Goal: Task Accomplishment & Management: Complete application form

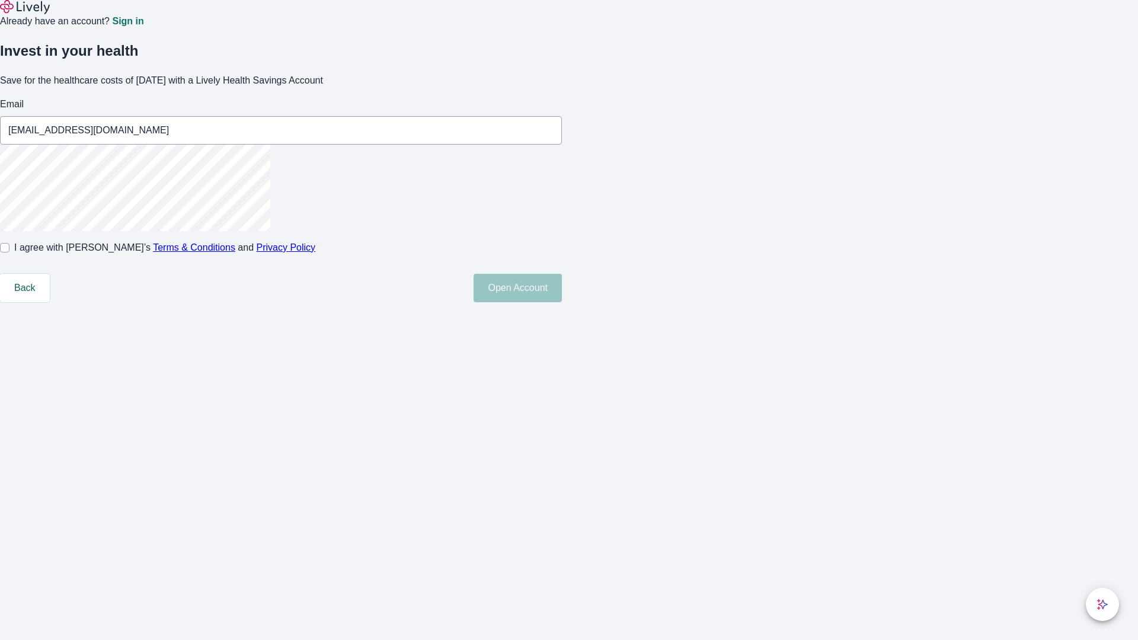
click at [9, 253] on input "I agree with Lively’s Terms & Conditions and Privacy Policy" at bounding box center [4, 247] width 9 height 9
checkbox input "true"
click at [562, 302] on button "Open Account" at bounding box center [518, 288] width 88 height 28
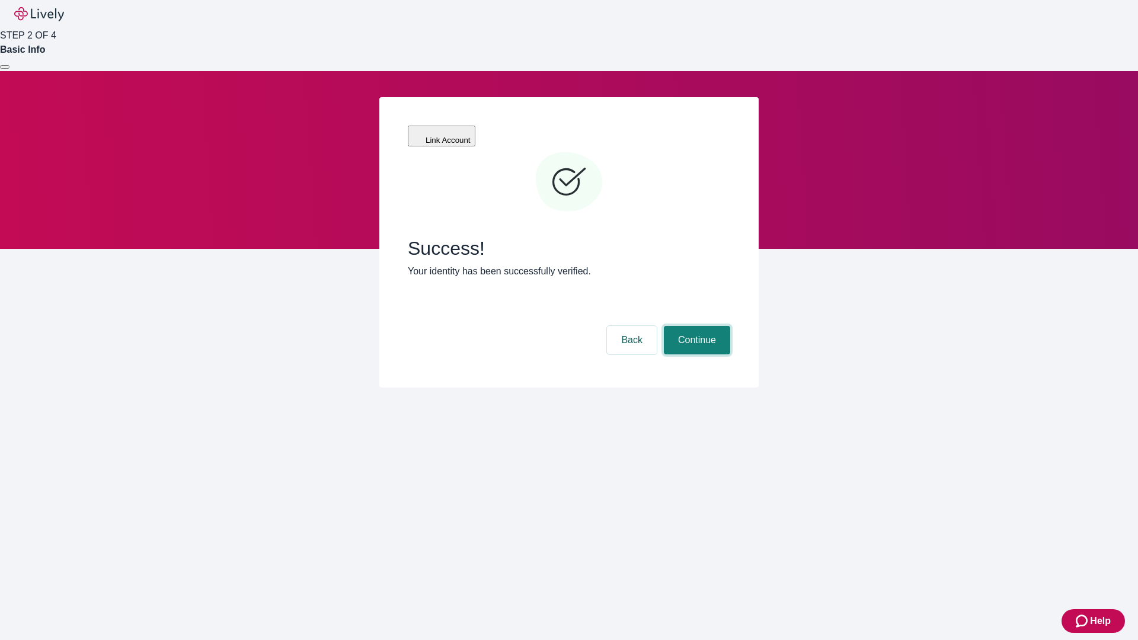
click at [695, 326] on button "Continue" at bounding box center [697, 340] width 66 height 28
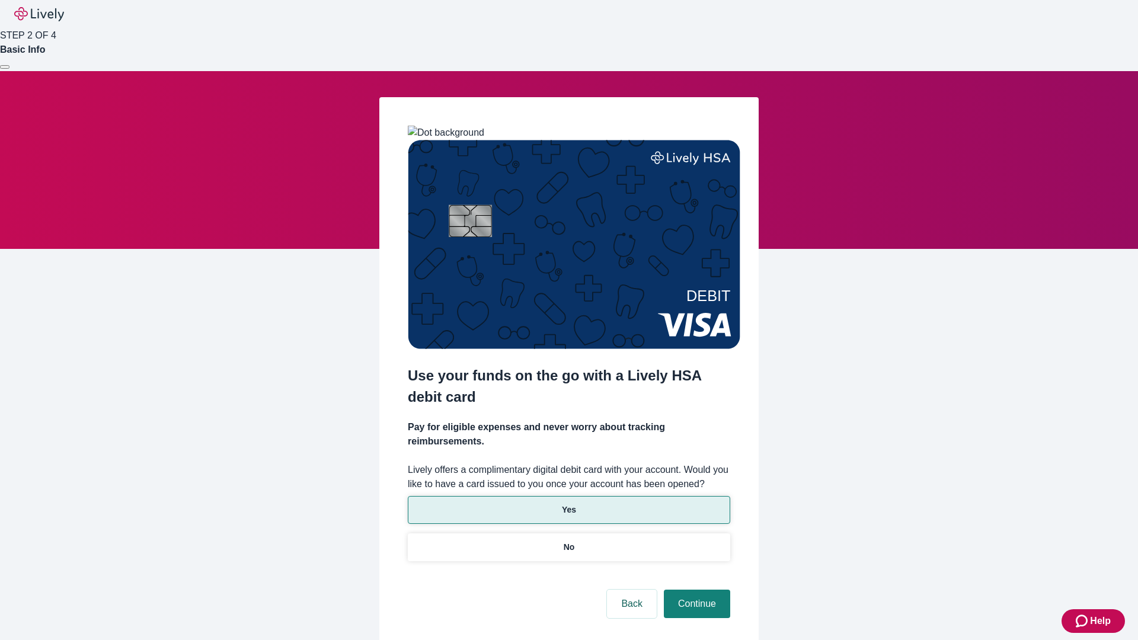
click at [568, 504] on p "Yes" at bounding box center [569, 510] width 14 height 12
click at [695, 590] on button "Continue" at bounding box center [697, 604] width 66 height 28
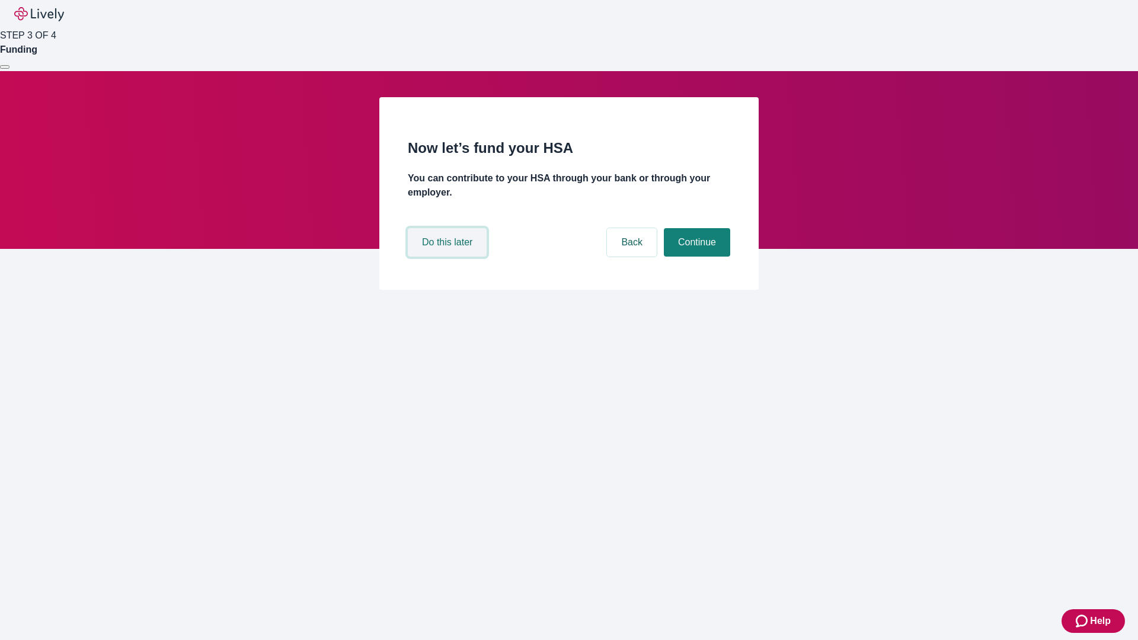
click at [449, 257] on button "Do this later" at bounding box center [447, 242] width 79 height 28
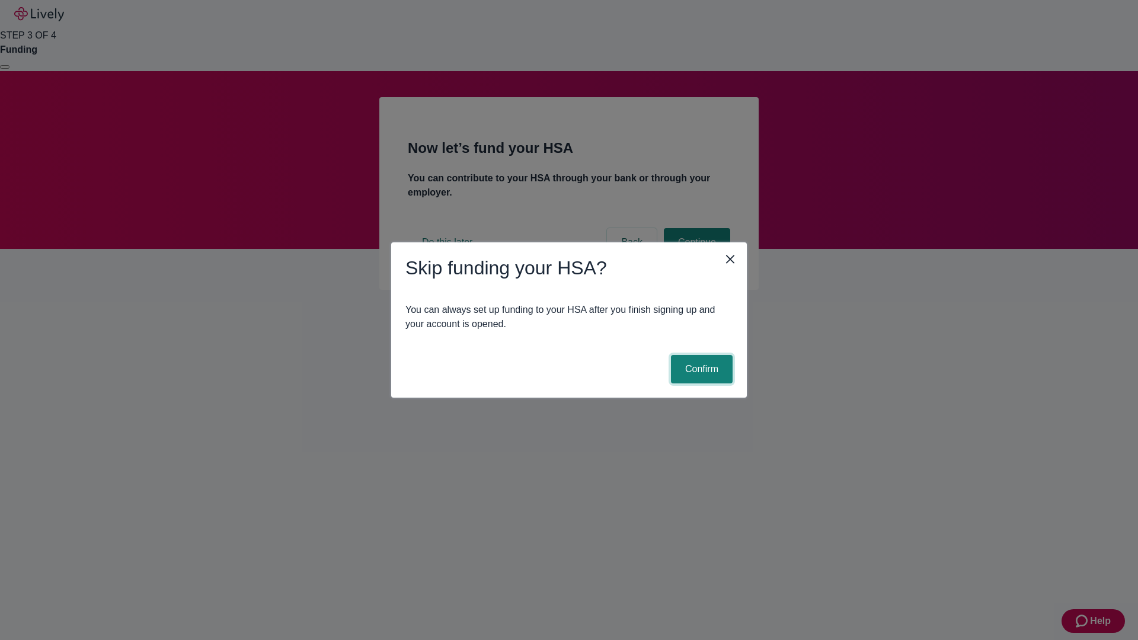
click at [700, 369] on button "Confirm" at bounding box center [702, 369] width 62 height 28
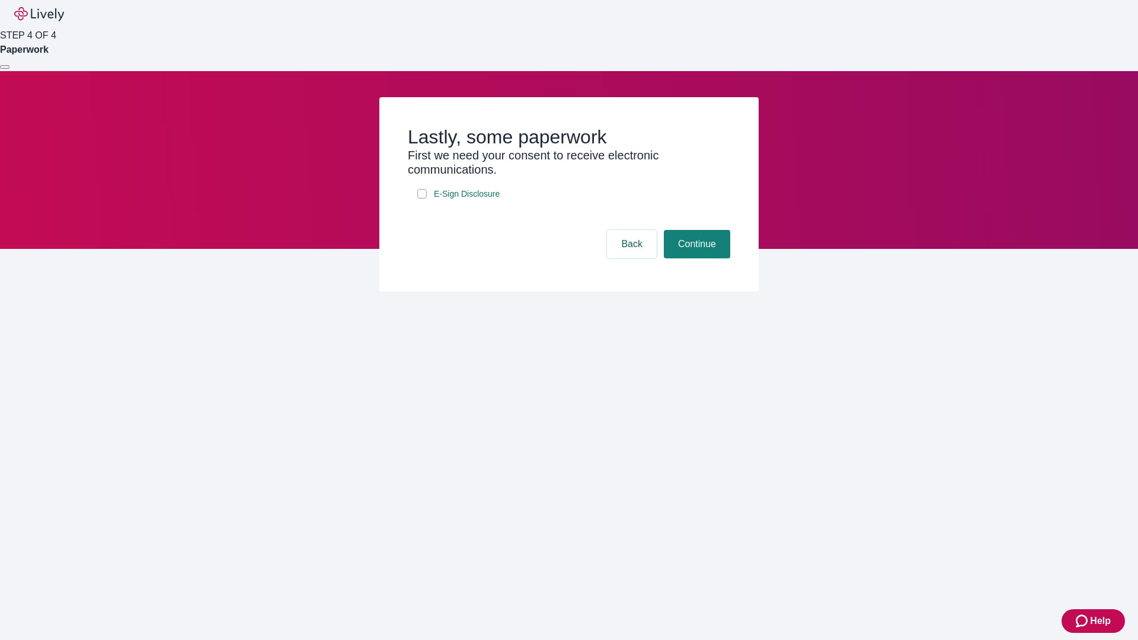
click at [422, 199] on input "E-Sign Disclosure" at bounding box center [421, 193] width 9 height 9
checkbox input "true"
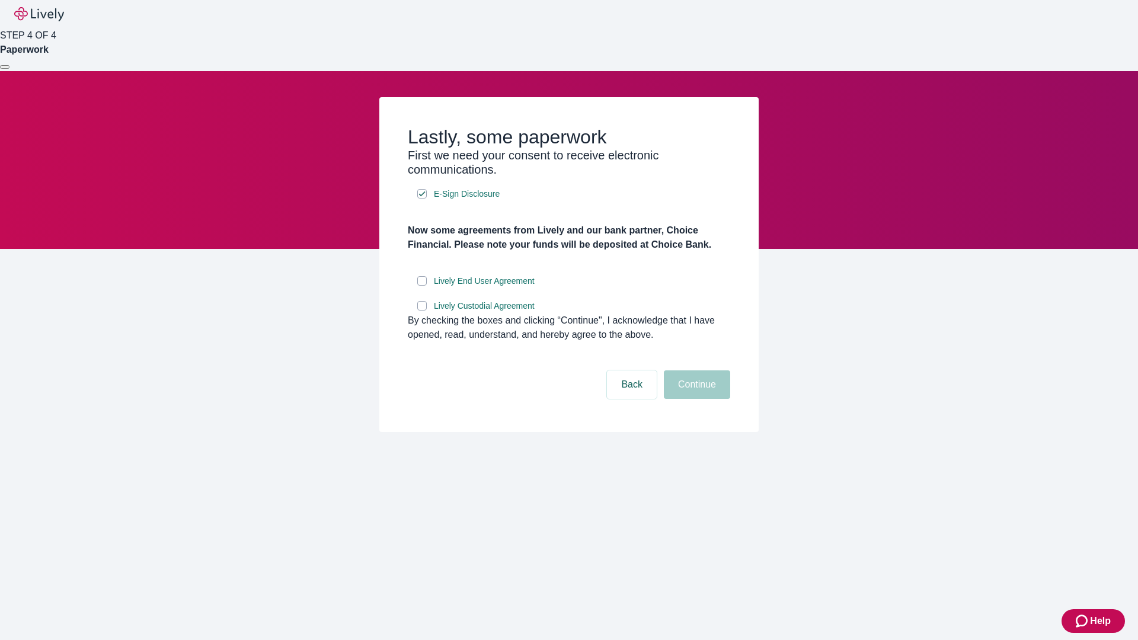
click at [422, 286] on input "Lively End User Agreement" at bounding box center [421, 280] width 9 height 9
checkbox input "true"
click at [422, 311] on input "Lively Custodial Agreement" at bounding box center [421, 305] width 9 height 9
checkbox input "true"
click at [695, 399] on button "Continue" at bounding box center [697, 385] width 66 height 28
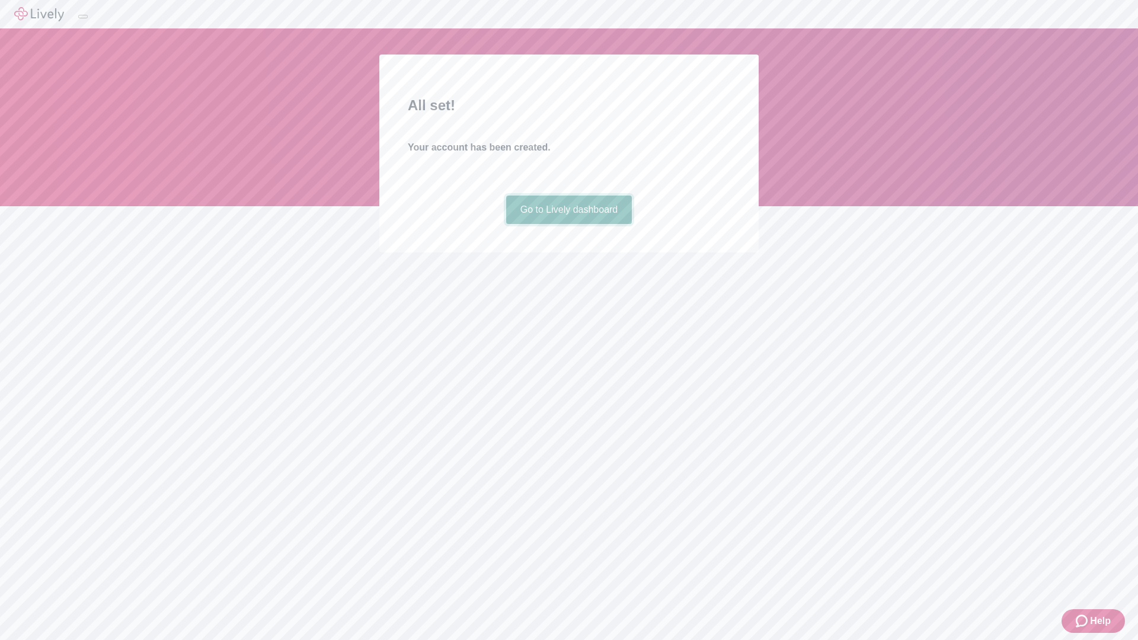
click at [568, 224] on link "Go to Lively dashboard" at bounding box center [569, 210] width 126 height 28
